Goal: Information Seeking & Learning: Learn about a topic

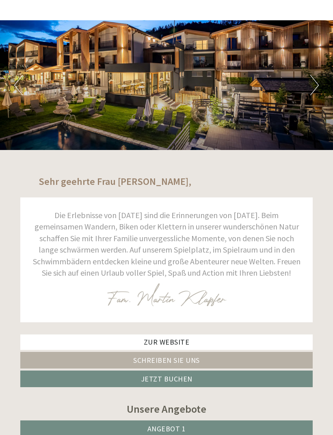
scroll to position [54, 0]
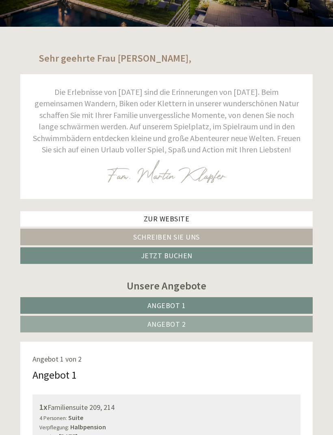
click at [211, 330] on link "Angebot 2" at bounding box center [166, 324] width 292 height 17
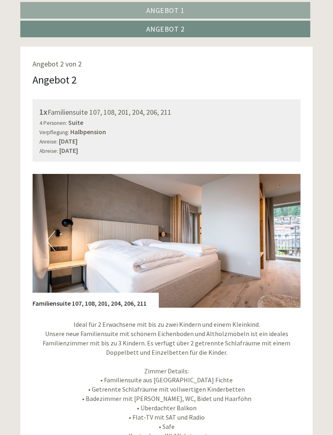
scroll to position [0, 0]
click at [280, 233] on button "Next" at bounding box center [281, 241] width 9 height 20
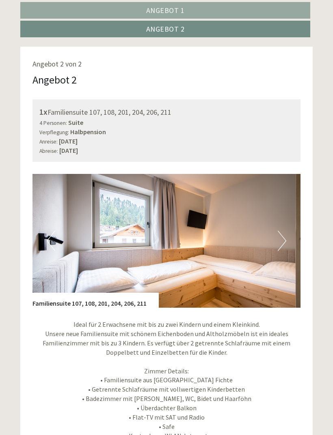
click at [282, 237] on button "Next" at bounding box center [281, 241] width 9 height 20
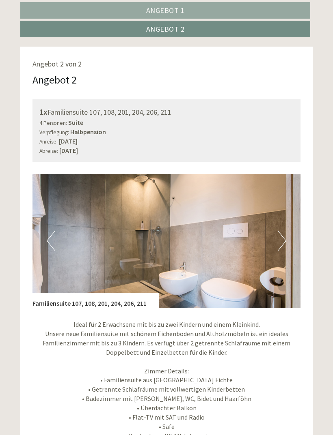
click at [282, 234] on button "Next" at bounding box center [281, 241] width 9 height 20
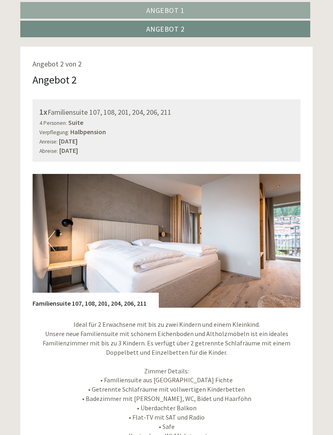
click at [283, 232] on button "Next" at bounding box center [281, 241] width 9 height 20
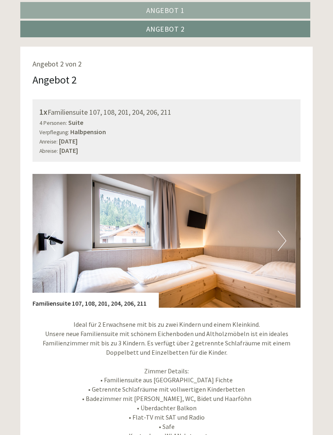
click at [282, 235] on button "Next" at bounding box center [281, 241] width 9 height 20
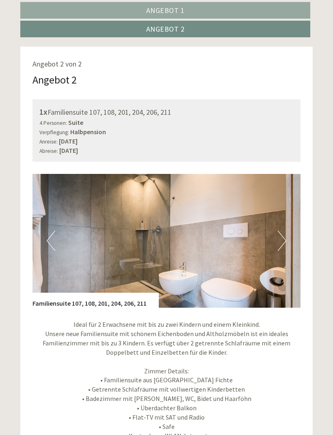
click at [280, 234] on button "Next" at bounding box center [281, 241] width 9 height 20
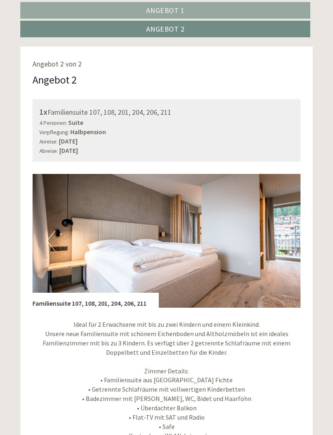
click at [276, 238] on img at bounding box center [166, 241] width 268 height 134
click at [286, 232] on img at bounding box center [166, 241] width 268 height 134
click at [280, 235] on button "Next" at bounding box center [281, 241] width 9 height 20
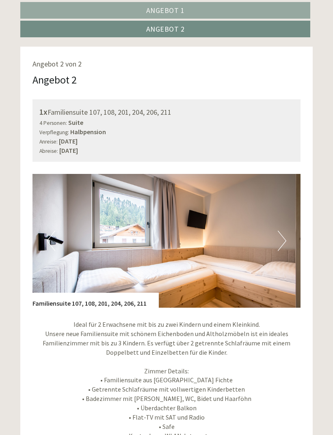
click at [280, 237] on button "Next" at bounding box center [281, 241] width 9 height 20
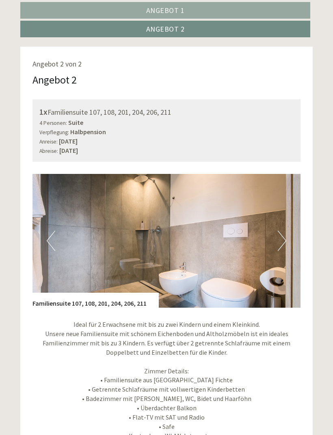
click at [276, 239] on img at bounding box center [166, 241] width 268 height 134
click at [278, 237] on button "Next" at bounding box center [281, 241] width 9 height 20
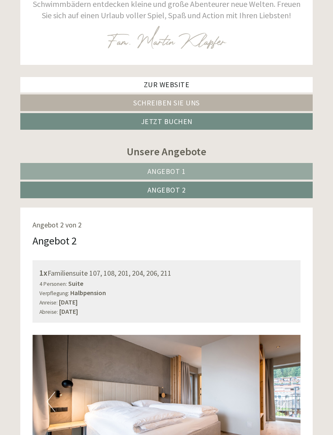
scroll to position [301, 0]
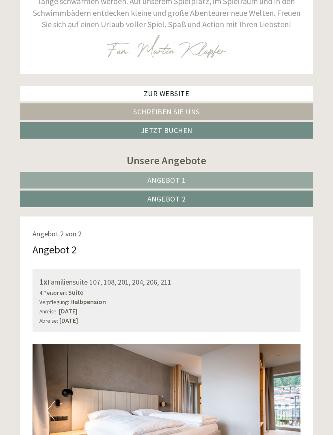
click at [281, 174] on link "Angebot 1" at bounding box center [166, 180] width 292 height 17
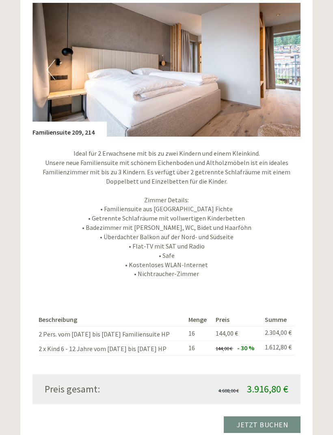
scroll to position [643, 0]
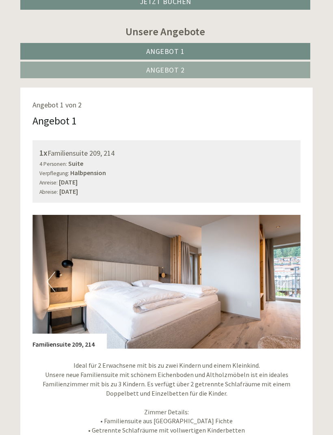
click at [272, 71] on link "Angebot 2" at bounding box center [165, 70] width 290 height 17
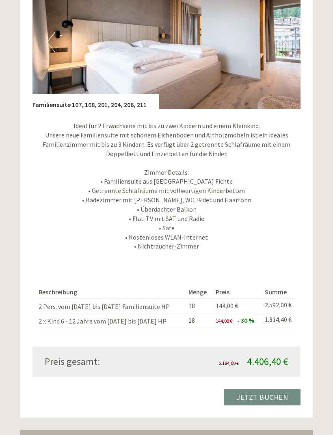
scroll to position [670, 0]
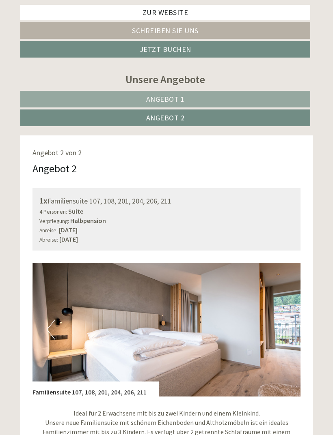
click at [267, 98] on link "Angebot 1" at bounding box center [165, 99] width 290 height 17
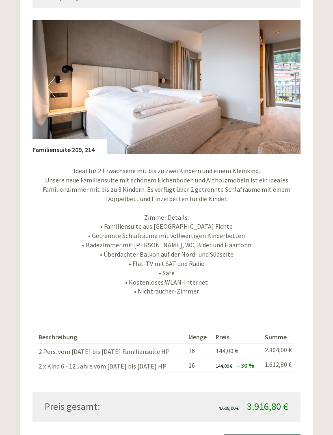
scroll to position [625, 0]
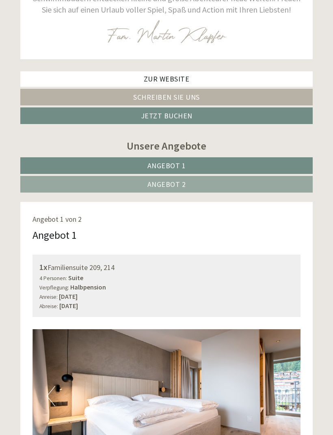
click at [282, 160] on link "Angebot 1" at bounding box center [166, 165] width 292 height 17
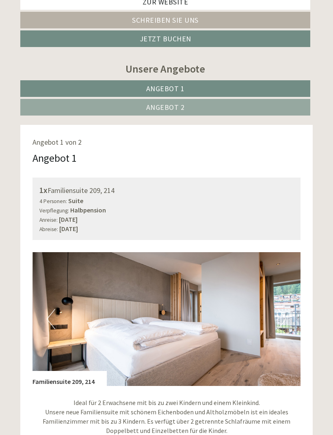
scroll to position [471, 0]
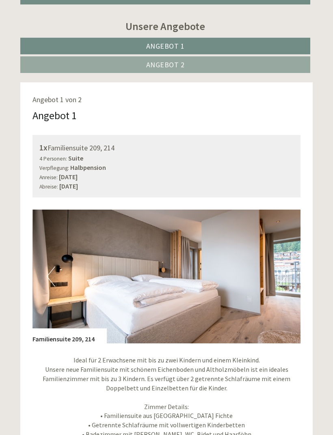
click at [274, 73] on link "Angebot 2" at bounding box center [165, 64] width 290 height 17
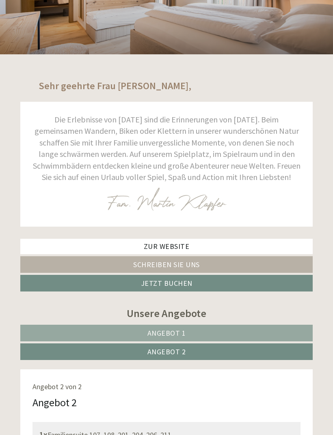
scroll to position [146, 0]
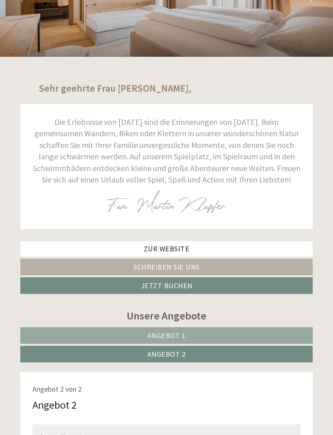
click at [36, 245] on link "Zur Website" at bounding box center [166, 248] width 292 height 15
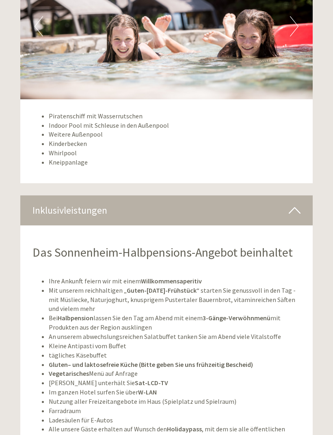
scroll to position [1879, 0]
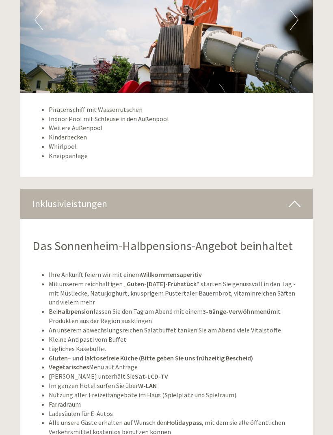
click at [181, 419] on strong "Holidaypass" at bounding box center [184, 423] width 35 height 8
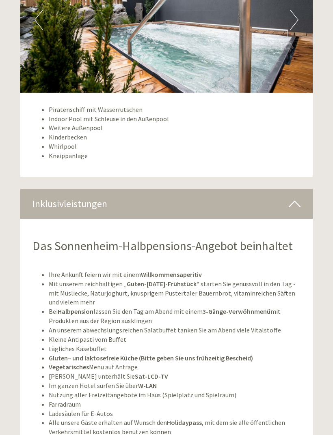
click at [188, 419] on strong "Holidaypass" at bounding box center [184, 423] width 35 height 8
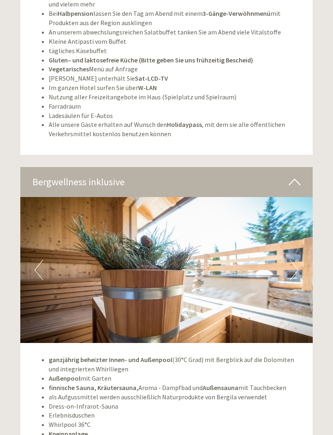
scroll to position [2177, 0]
